Goal: Task Accomplishment & Management: Complete application form

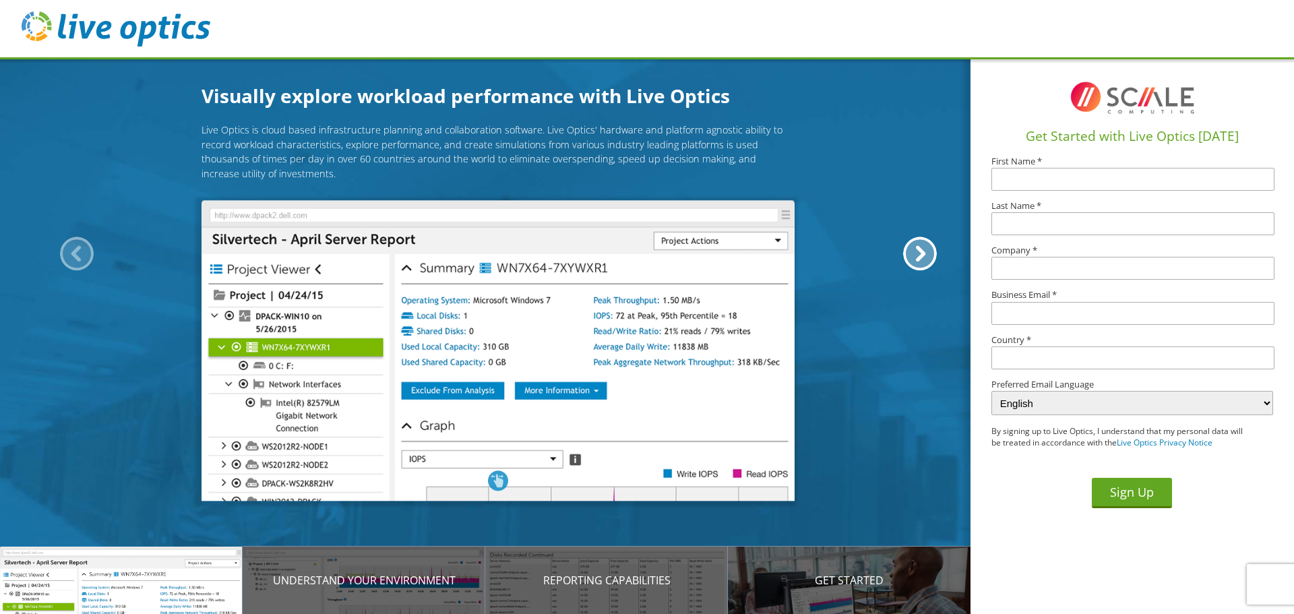
click at [1045, 181] on input "text" at bounding box center [1132, 179] width 283 height 23
type input "Cameron"
click at [1092, 478] on button "Sign Up" at bounding box center [1132, 493] width 80 height 30
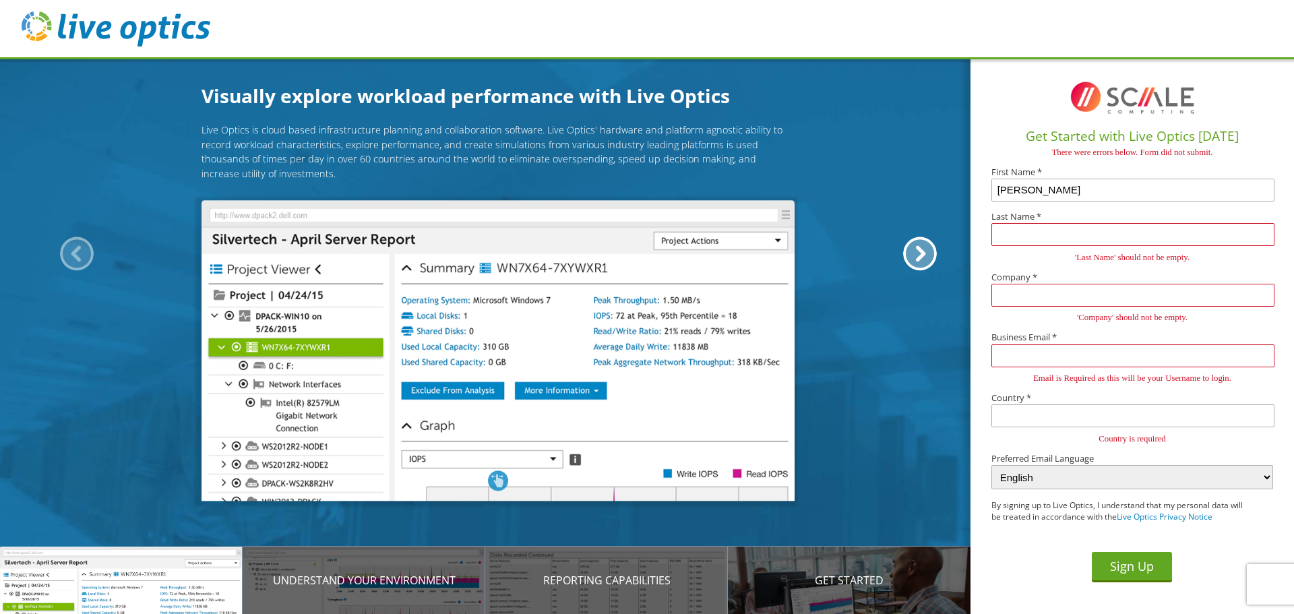
click at [1091, 237] on input "text" at bounding box center [1132, 234] width 283 height 23
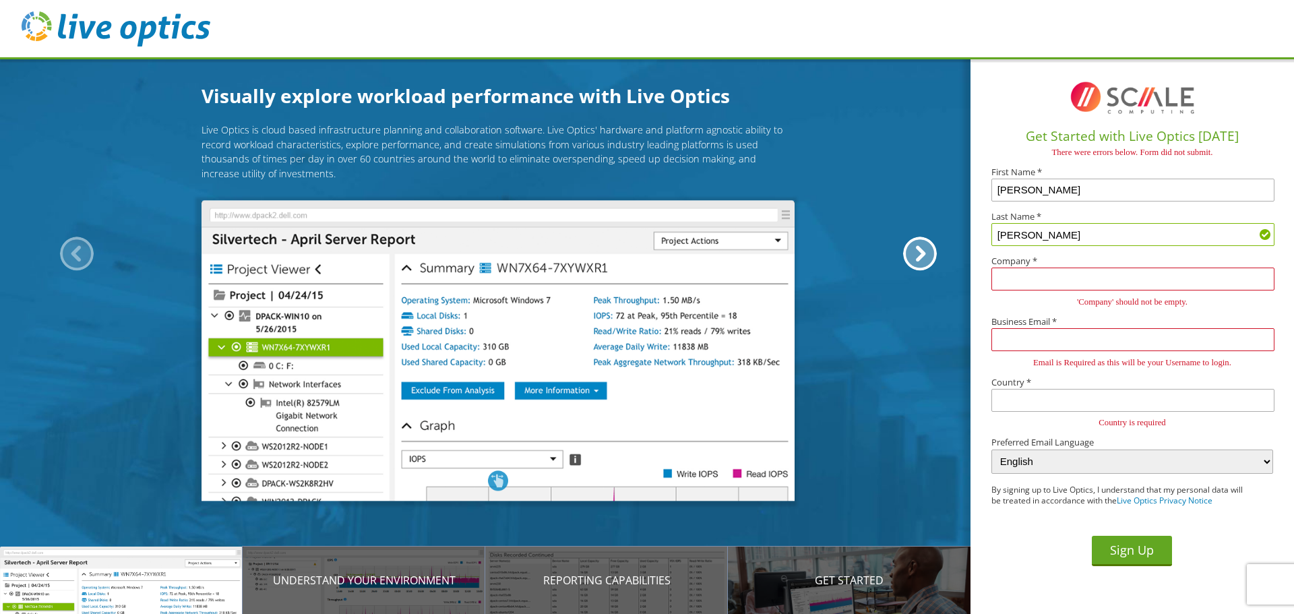
type input "Spires"
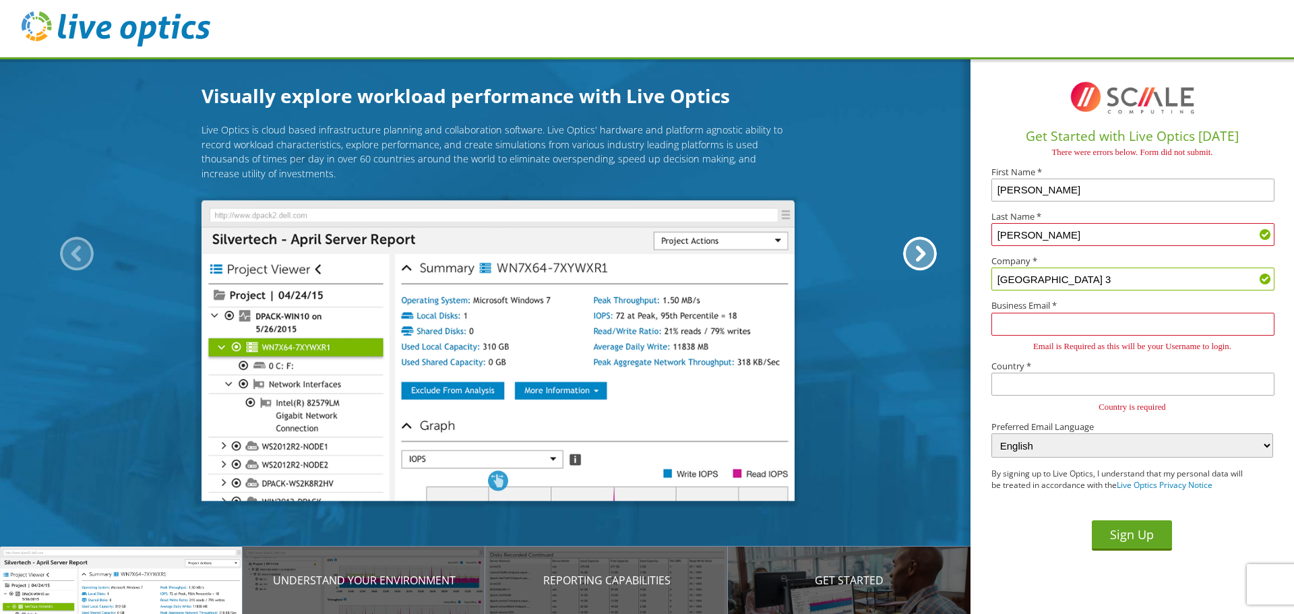
type input "Anderson County School District 3"
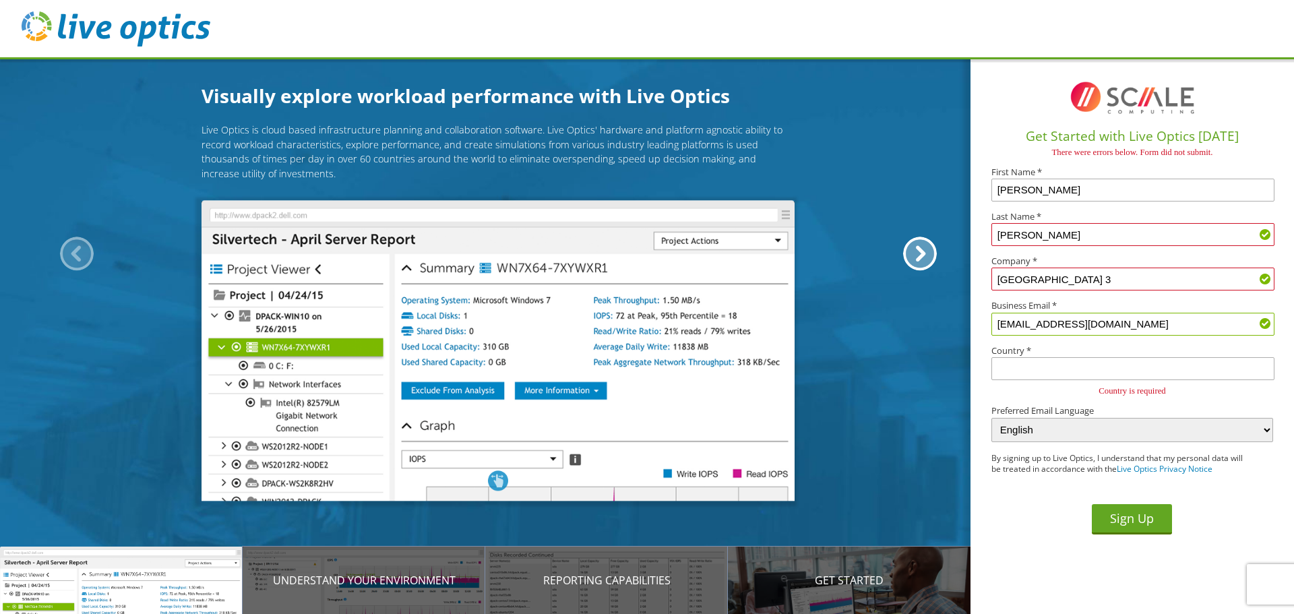
type input "[EMAIL_ADDRESS][DOMAIN_NAME]"
click at [1074, 370] on input "text" at bounding box center [1132, 368] width 283 height 23
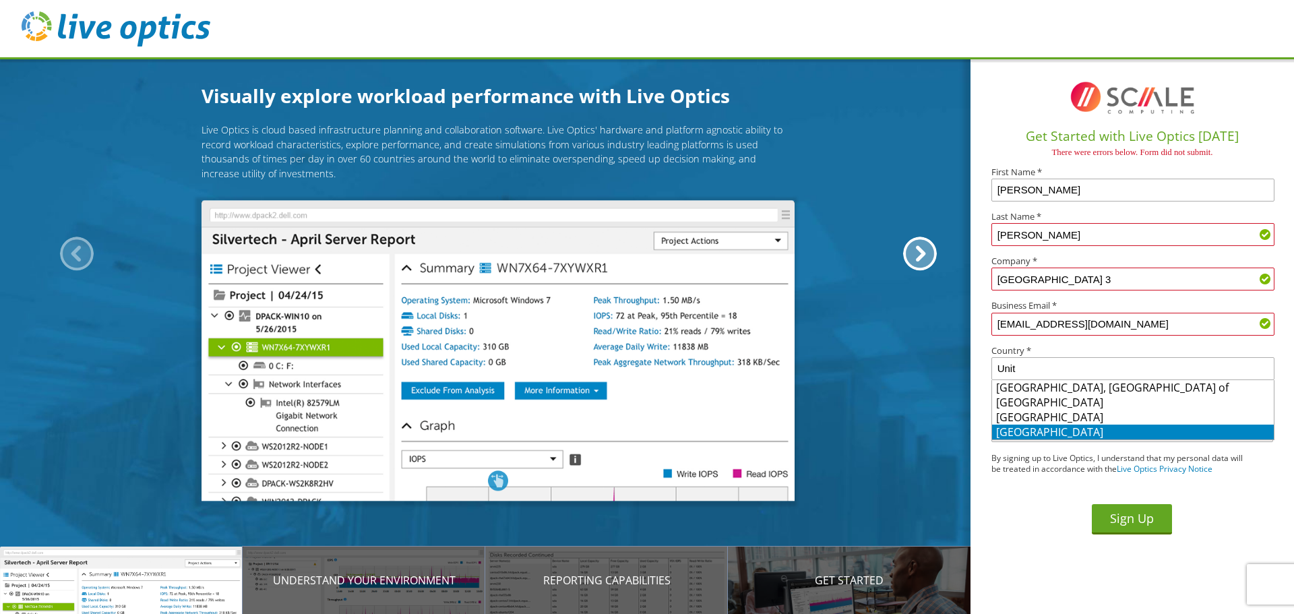
click at [1045, 428] on li "United States" at bounding box center [1133, 432] width 282 height 15
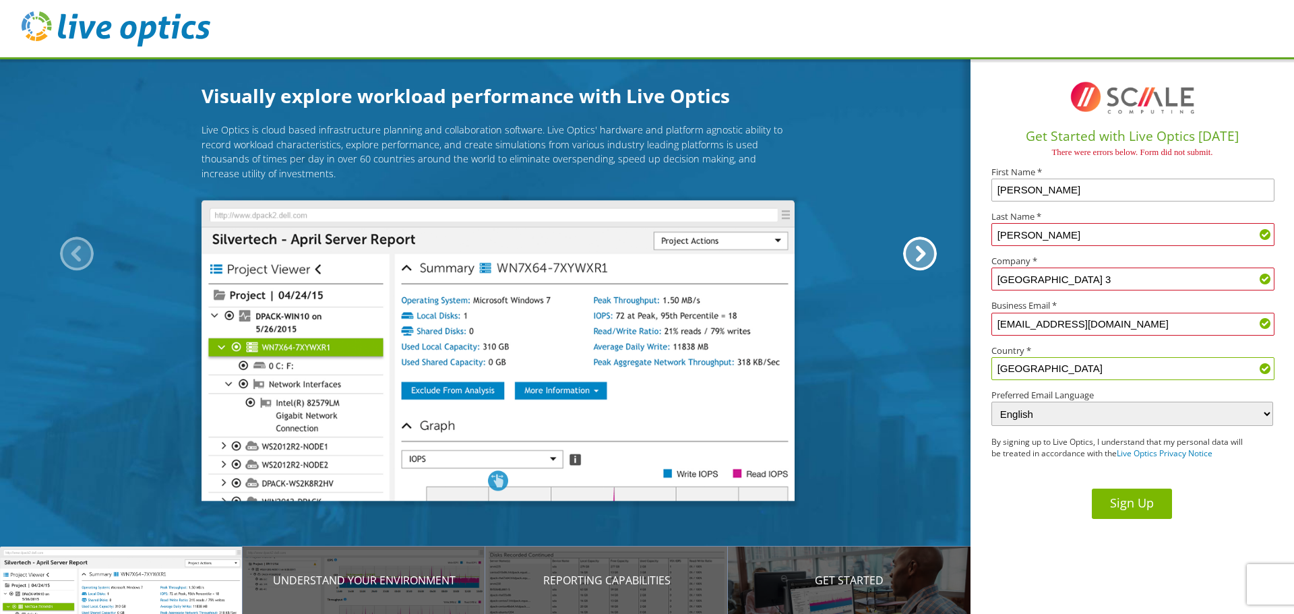
type input "United States"
click at [1146, 505] on button "Sign Up" at bounding box center [1132, 504] width 80 height 30
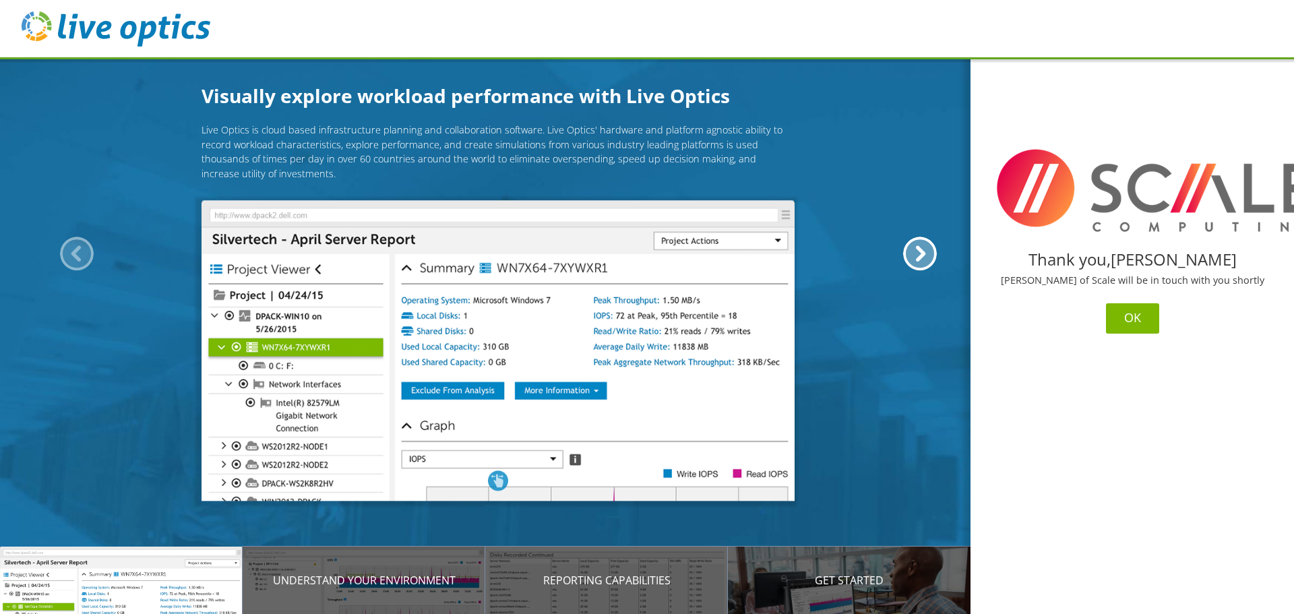
click at [1132, 317] on button "OK" at bounding box center [1132, 318] width 53 height 30
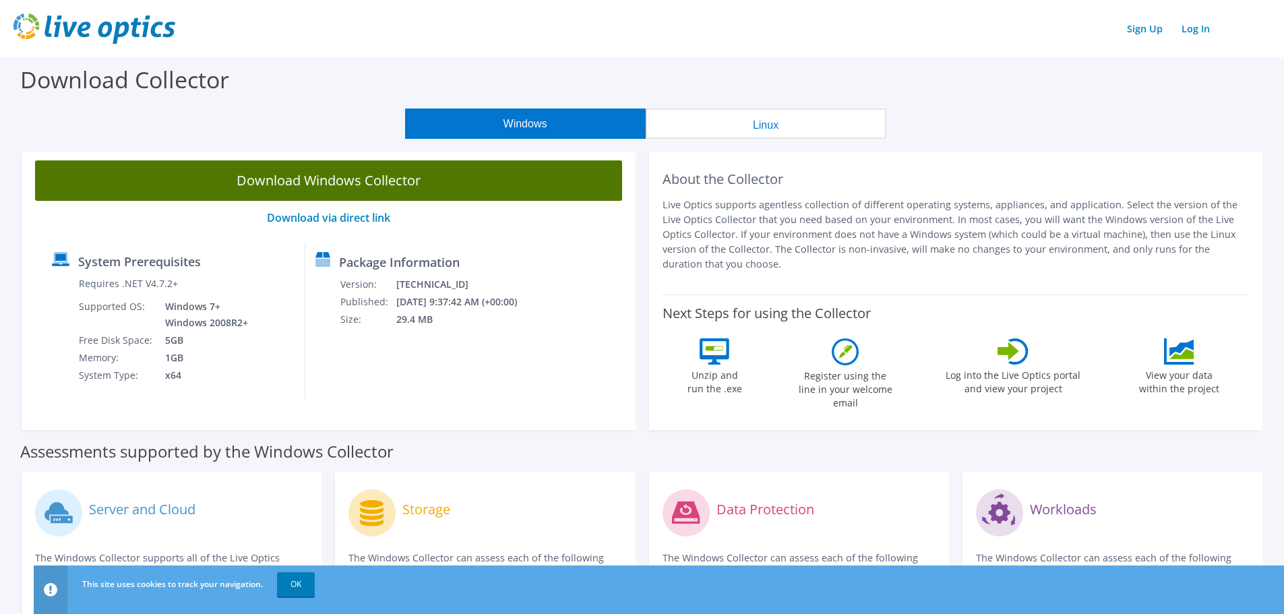
click at [429, 170] on link "Download Windows Collector" at bounding box center [328, 180] width 587 height 40
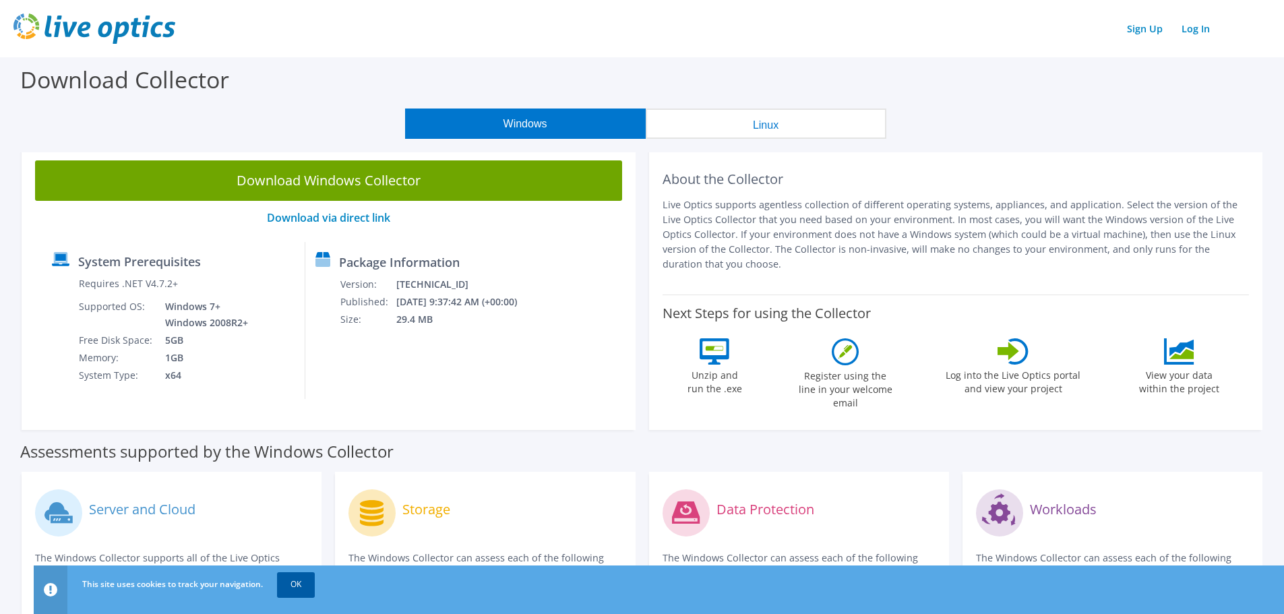
click at [293, 586] on link "OK" at bounding box center [296, 584] width 38 height 24
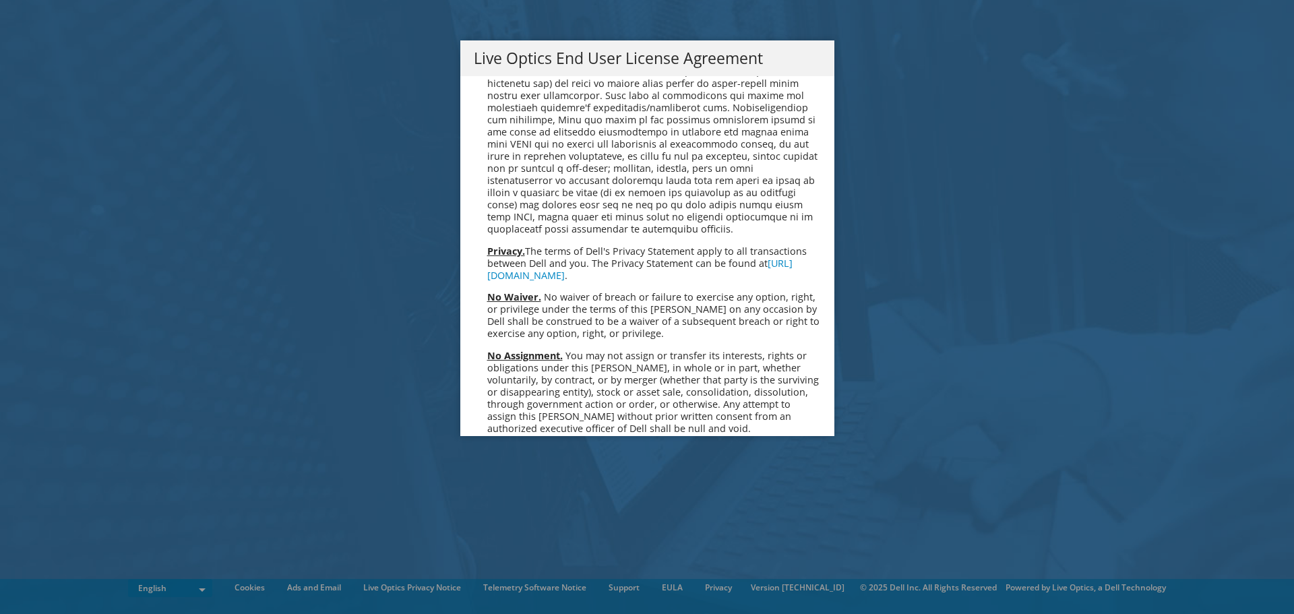
scroll to position [5097, 0]
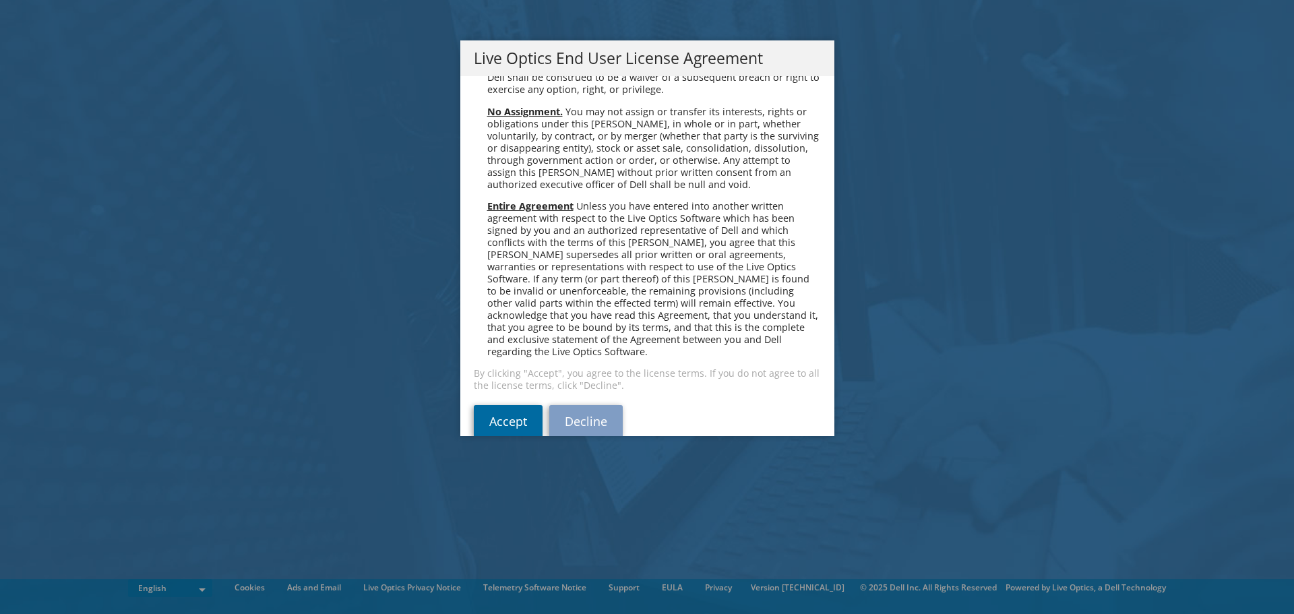
click at [505, 405] on link "Accept" at bounding box center [508, 421] width 69 height 32
